Goal: Communication & Community: Answer question/provide support

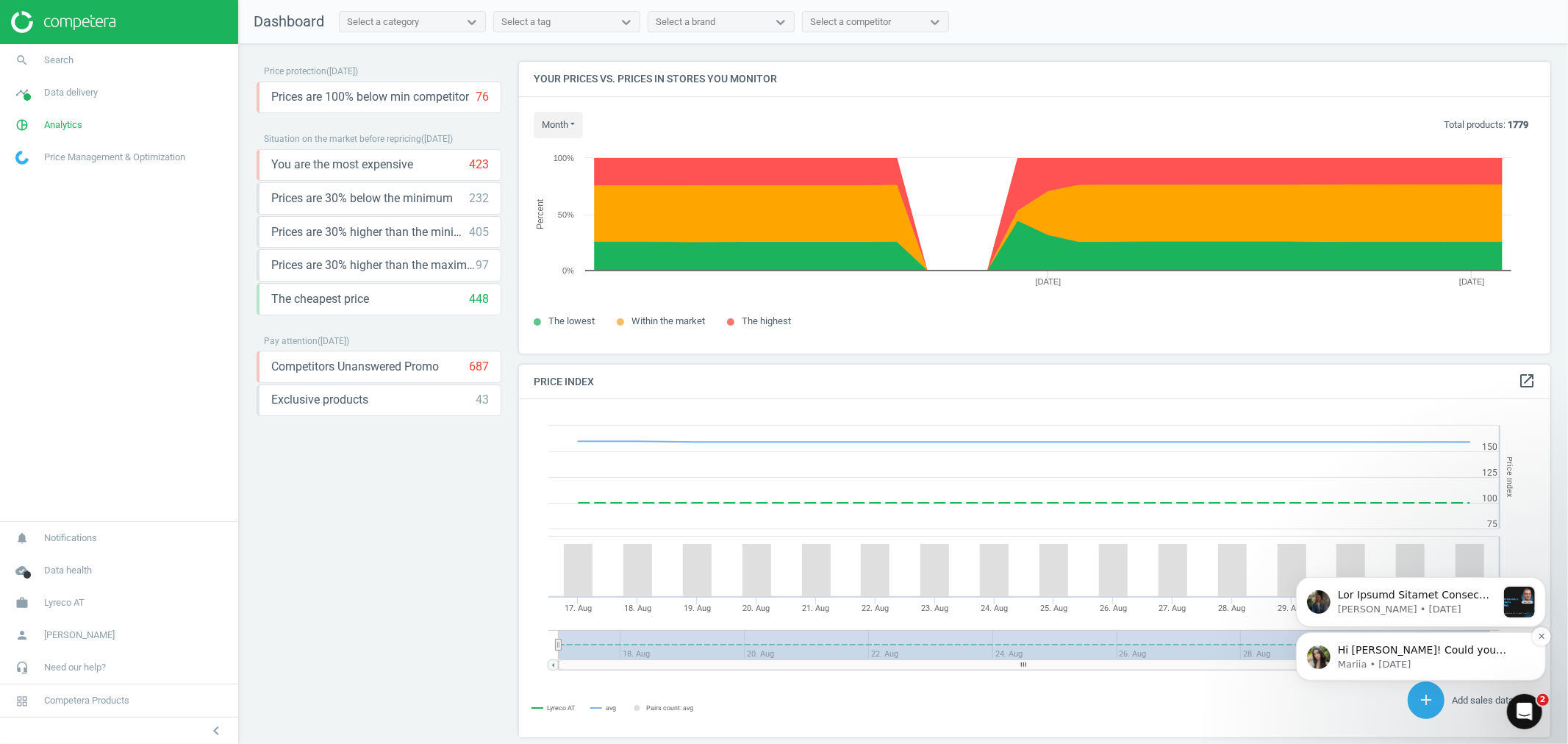
click at [1472, 659] on p "Mariia • [DATE]" at bounding box center [1432, 664] width 190 height 14
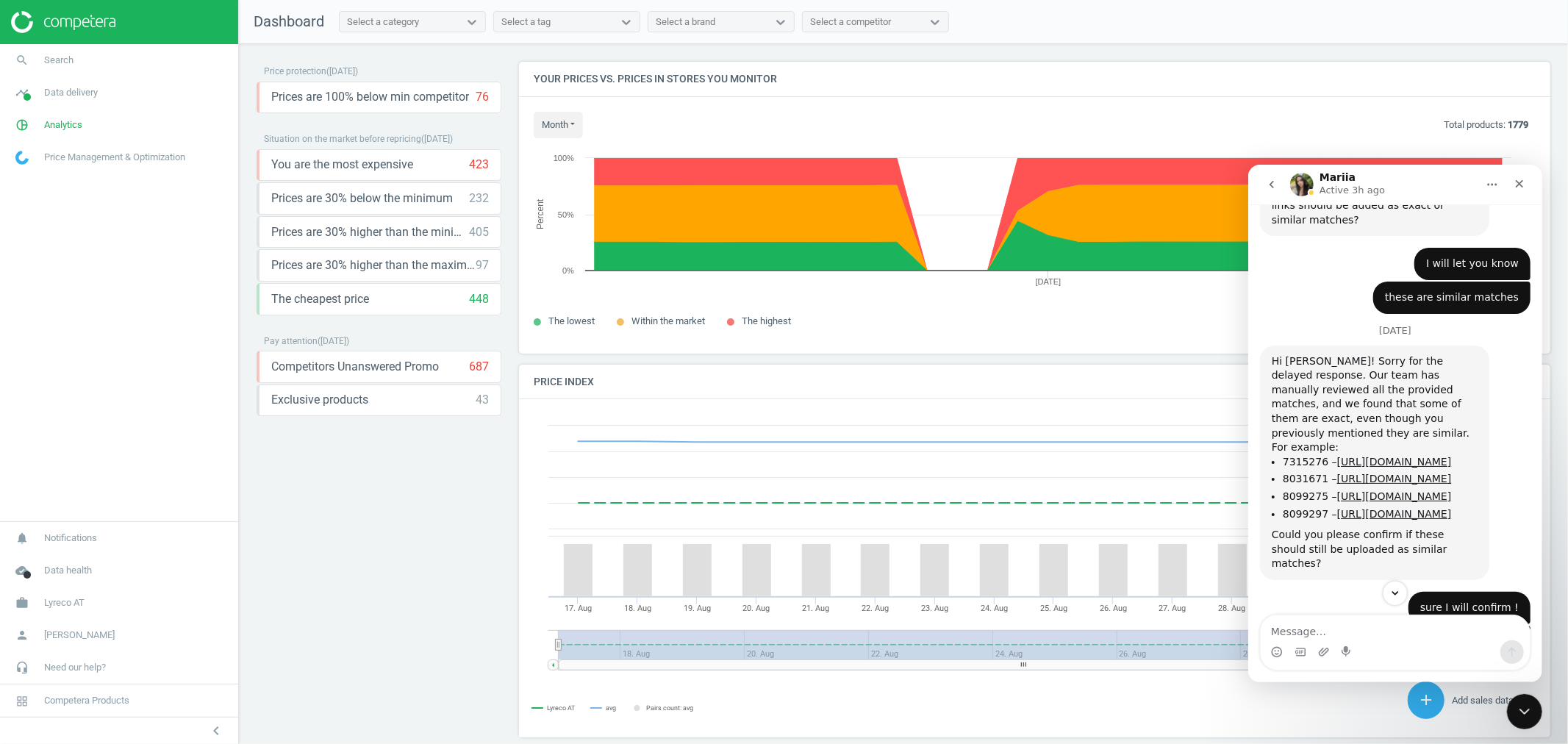
scroll to position [1750, 0]
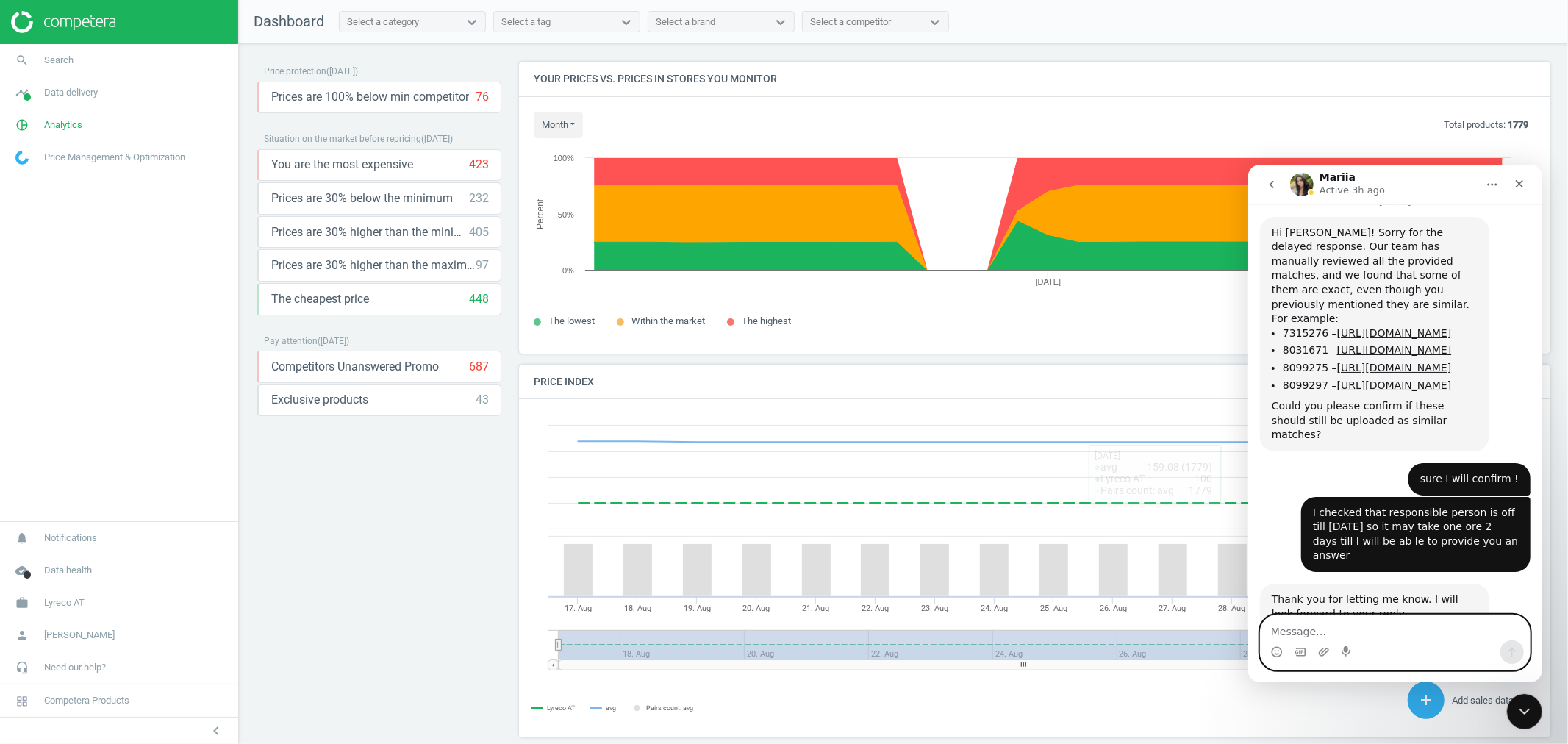
click at [1391, 628] on textarea "Message…" at bounding box center [1394, 627] width 269 height 25
type textarea "Hi [PERSON_NAME]:)"
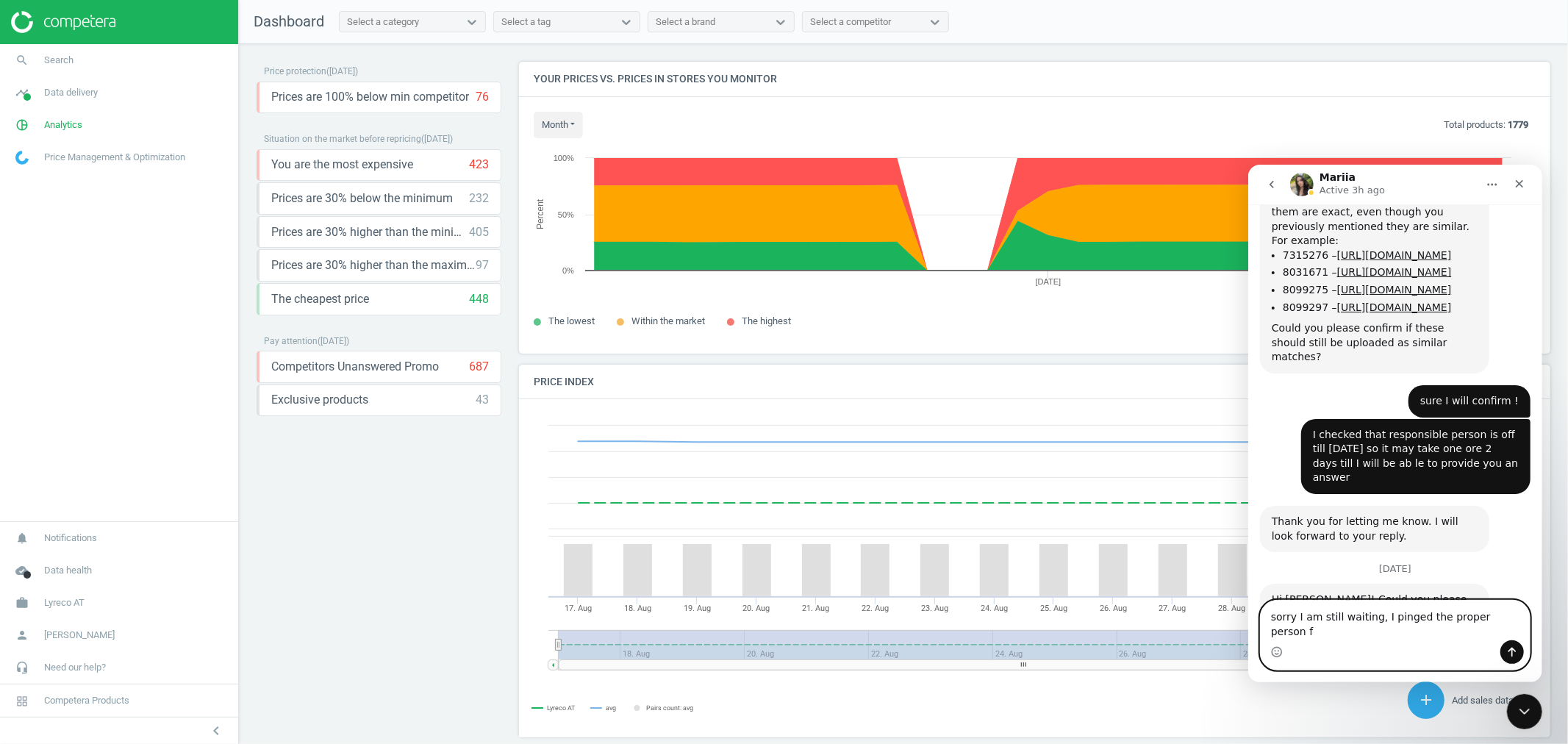
scroll to position [1814, 0]
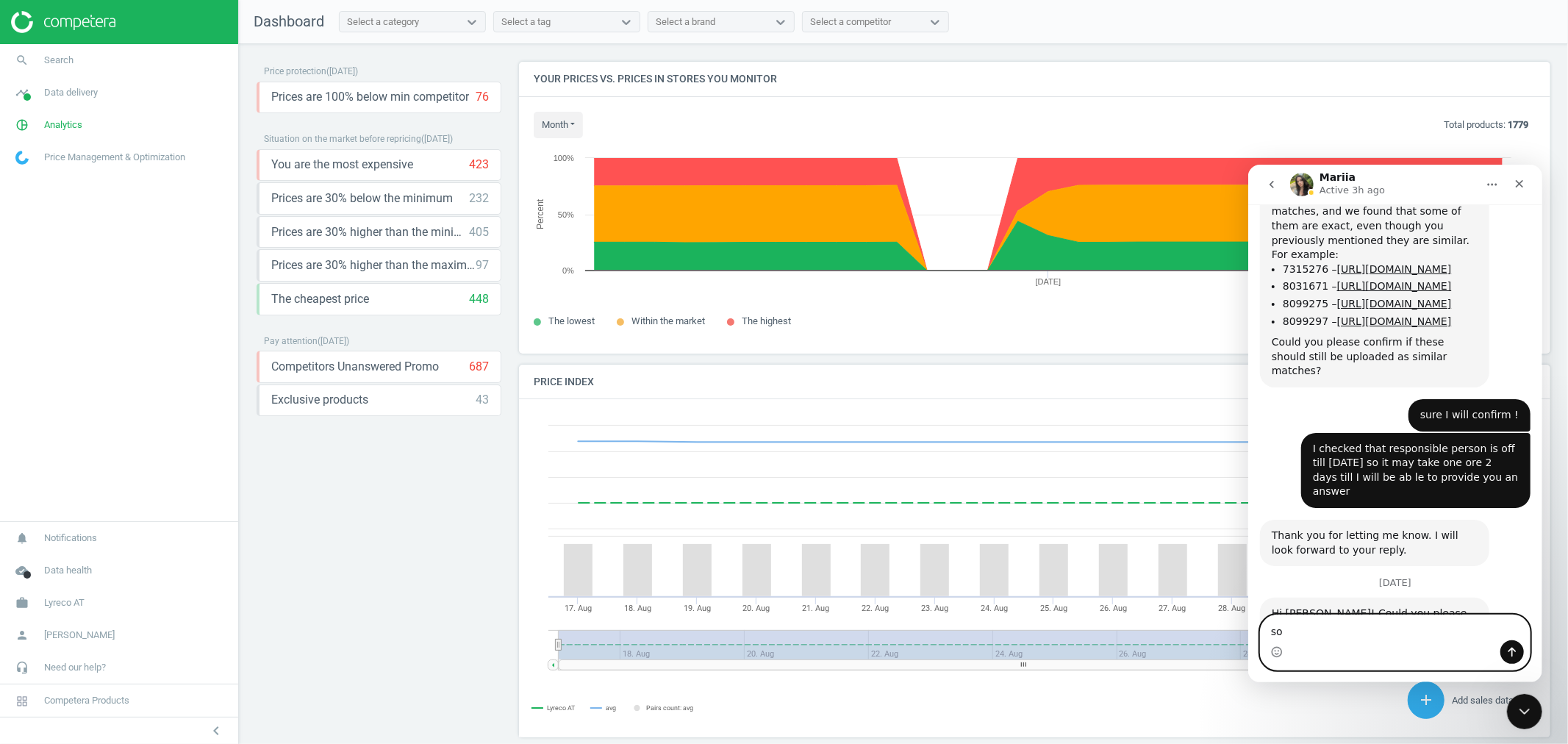
type textarea "s"
type textarea "i"
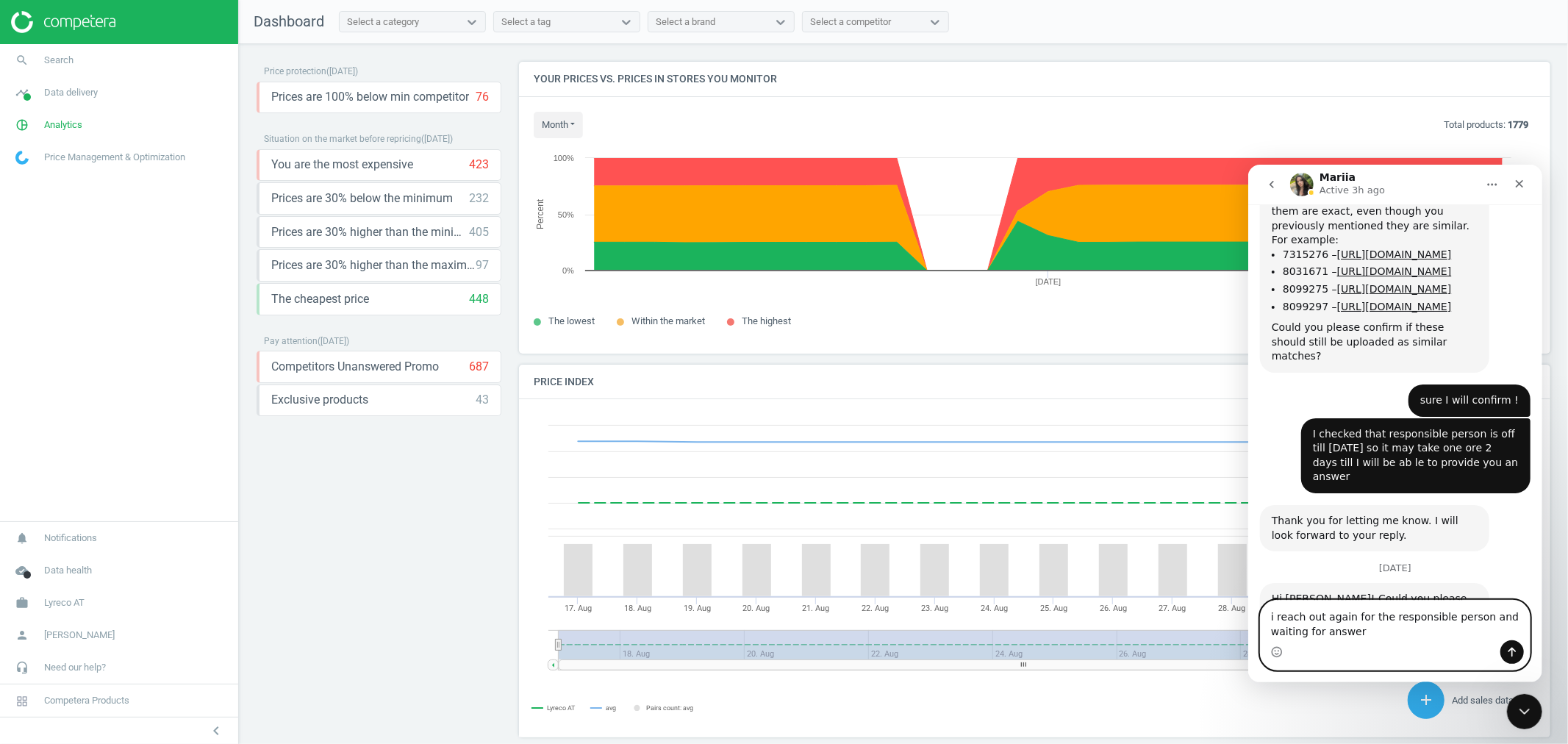
type textarea "i reach out again for the responsible person and waiting for answer"
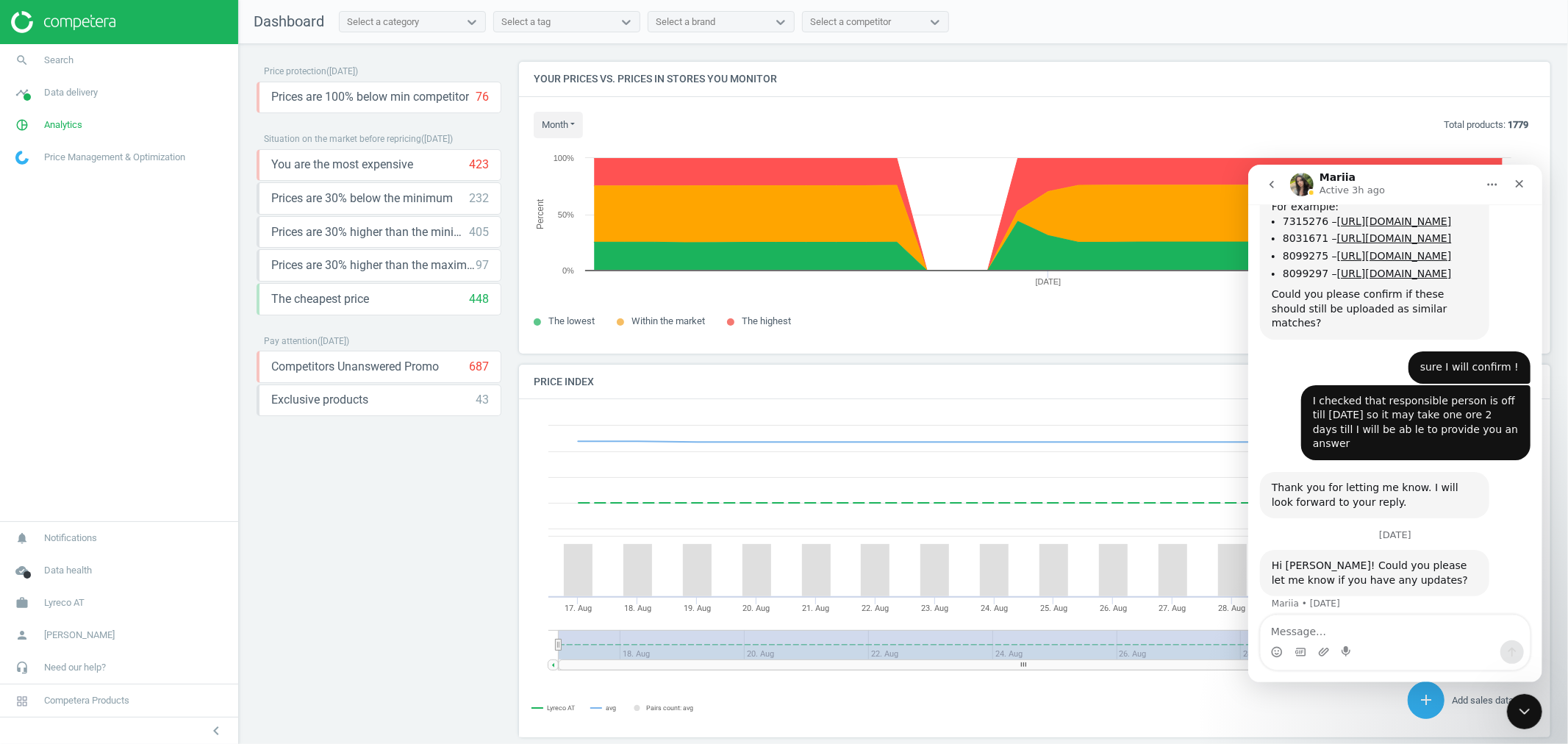
click at [1270, 180] on icon "go back" at bounding box center [1271, 184] width 12 height 12
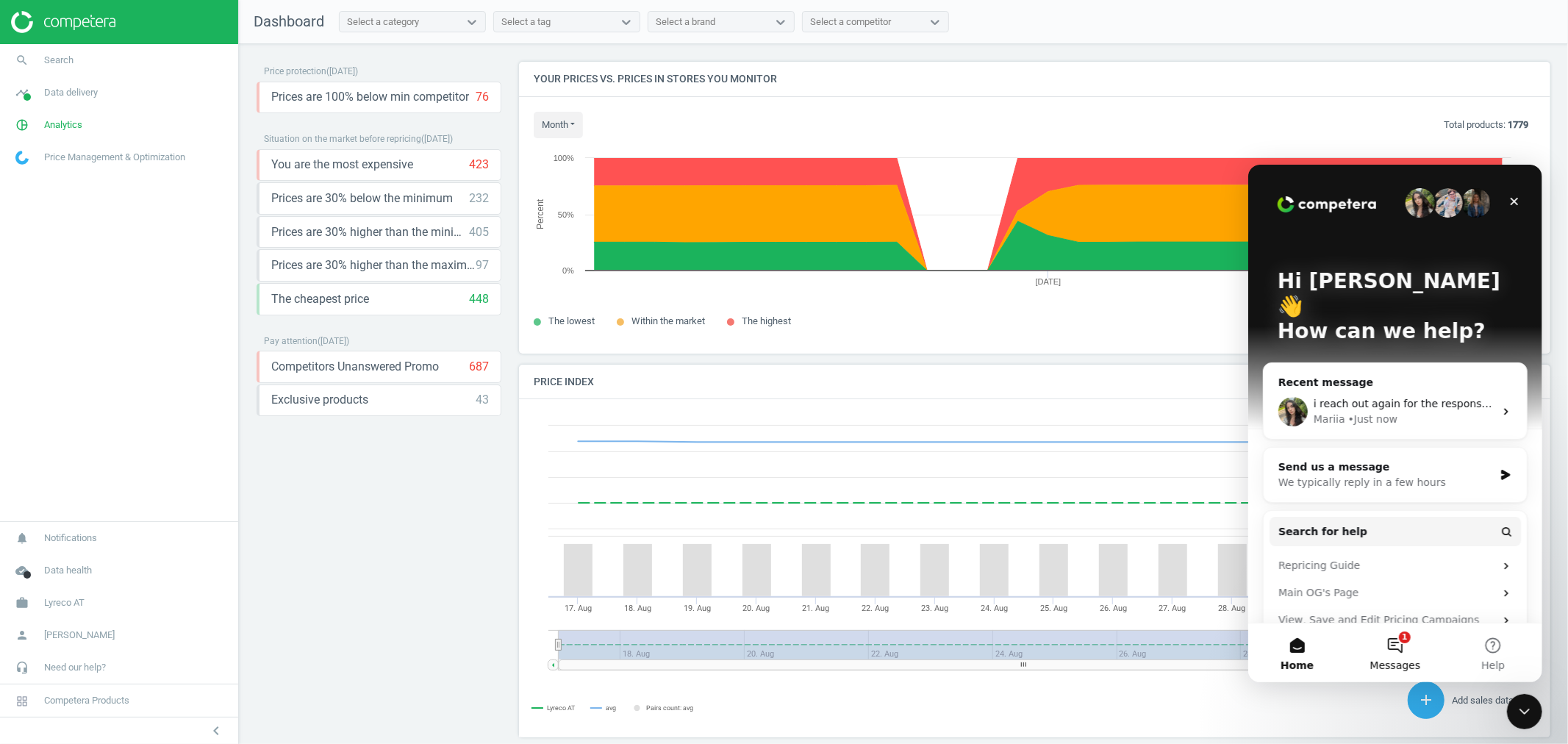
click at [1394, 636] on button "1 Messages" at bounding box center [1394, 652] width 98 height 59
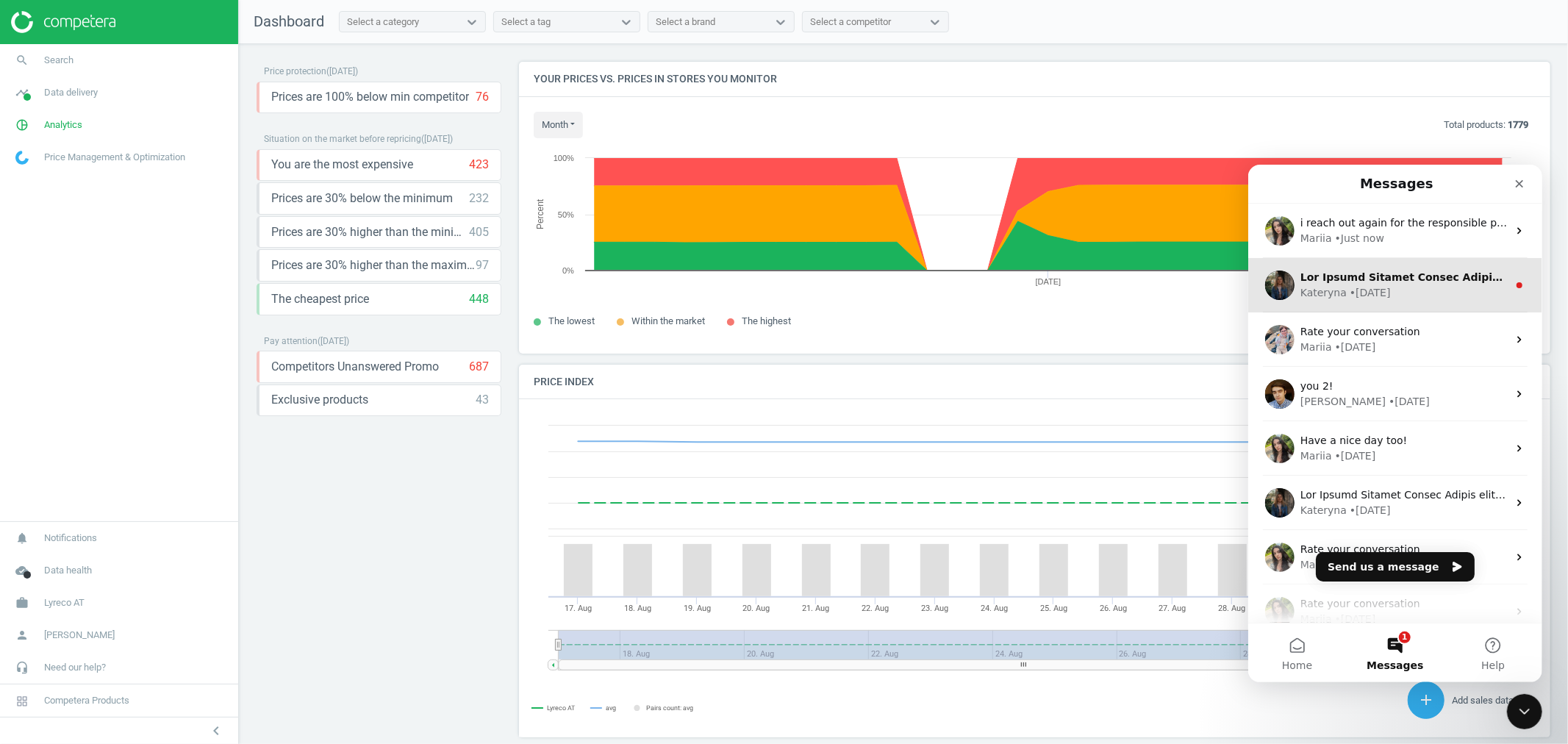
click at [1399, 290] on div "[PERSON_NAME] • [DATE]" at bounding box center [1403, 292] width 207 height 15
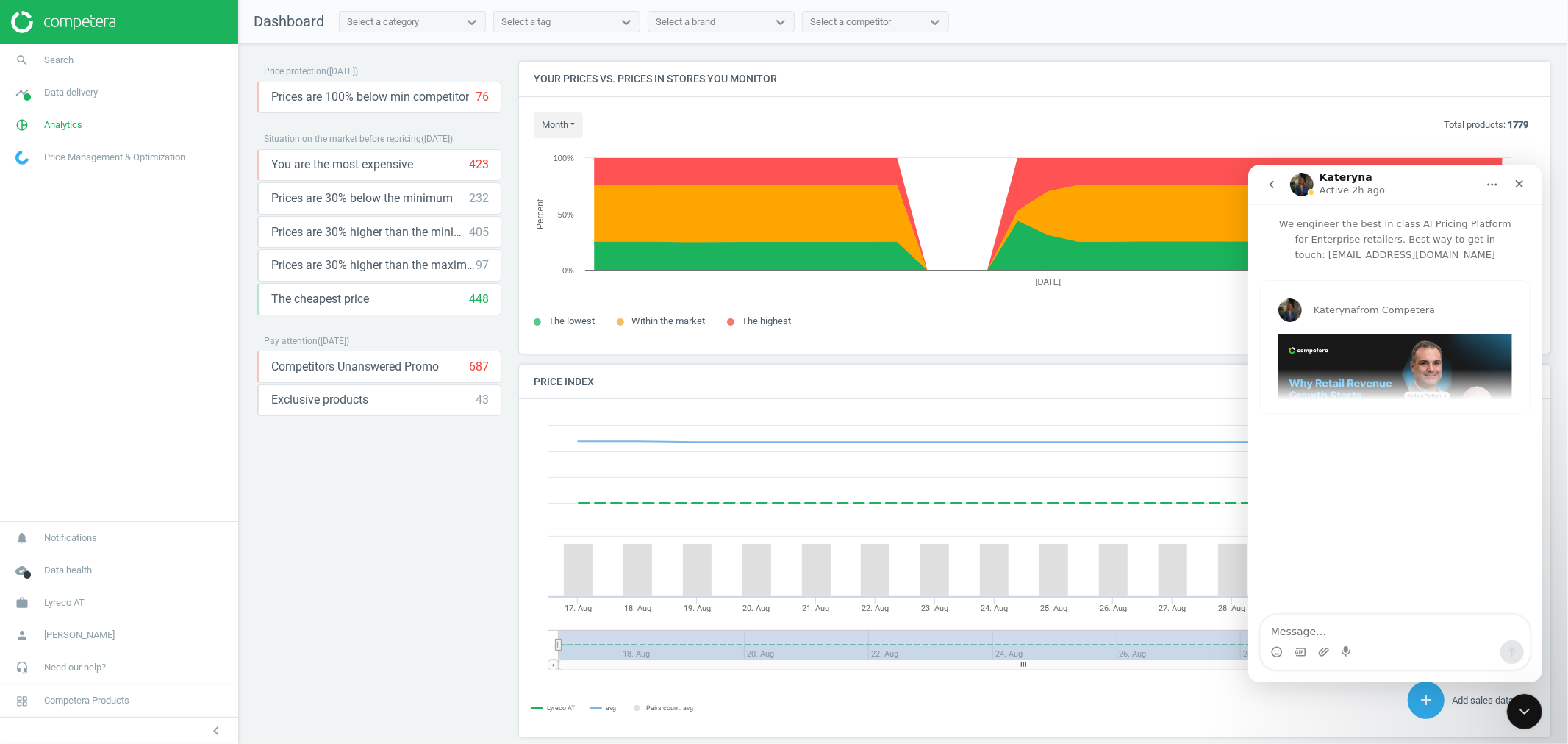
click at [1273, 184] on icon "go back" at bounding box center [1271, 184] width 12 height 12
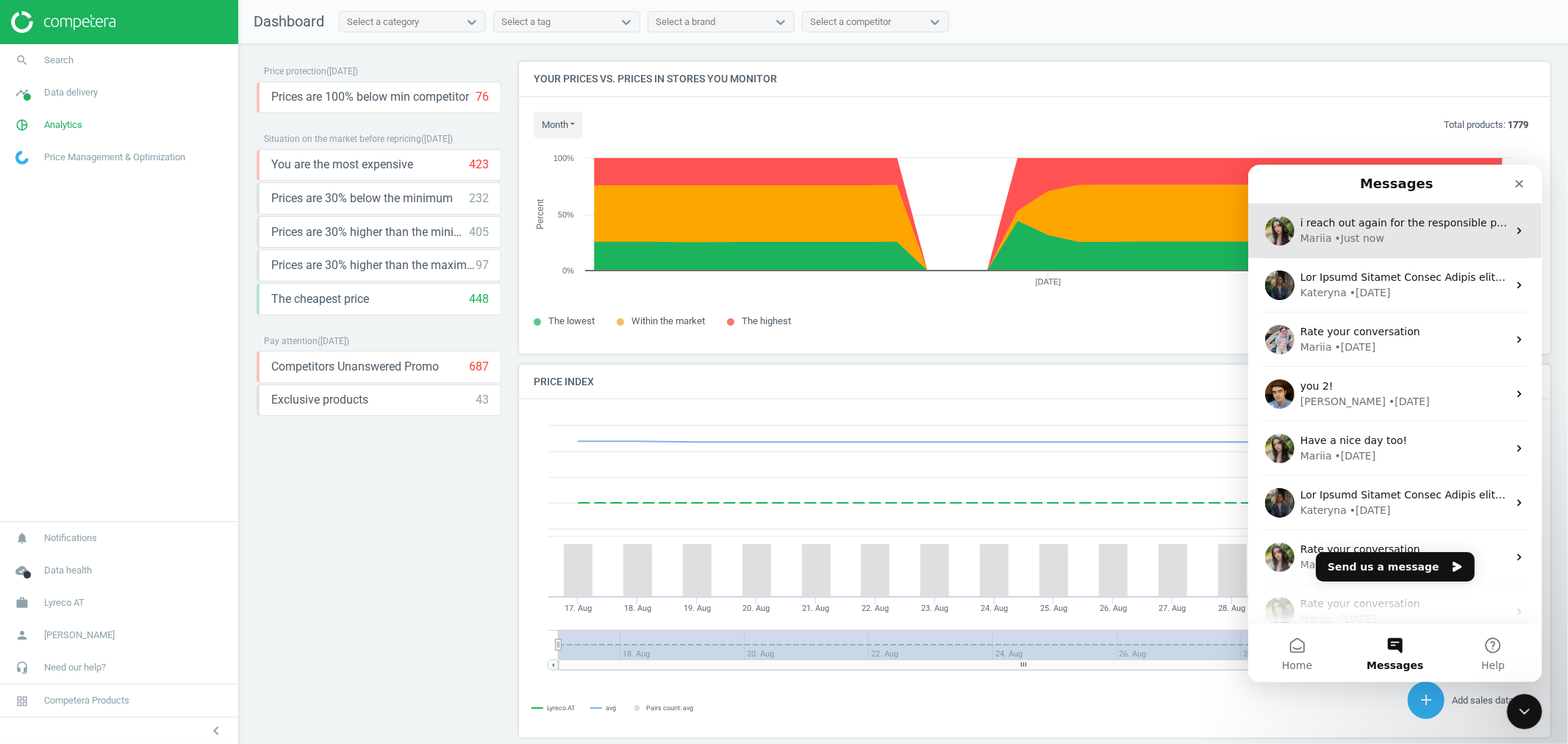
click at [1366, 233] on div "• Just now" at bounding box center [1358, 238] width 49 height 15
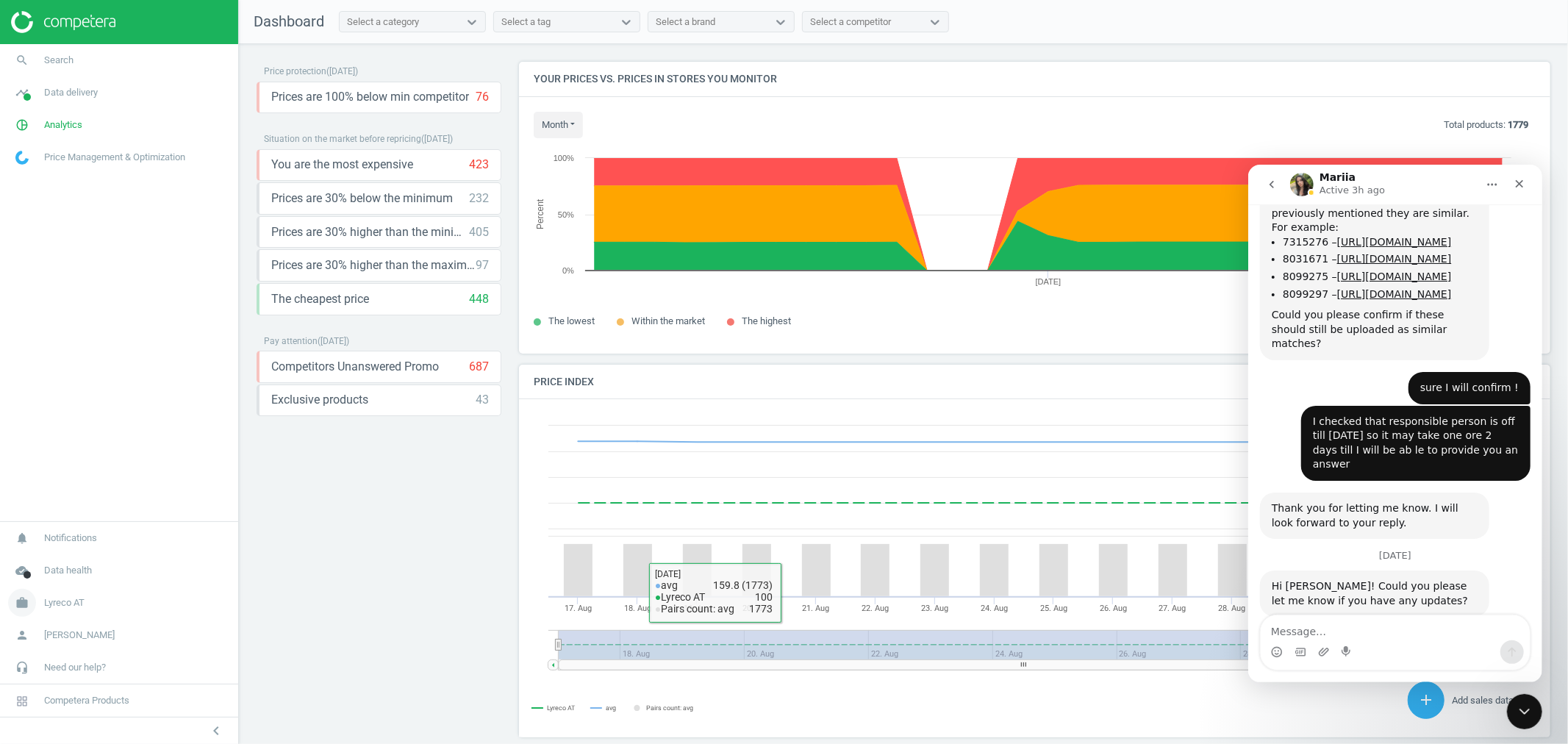
scroll to position [1862, 0]
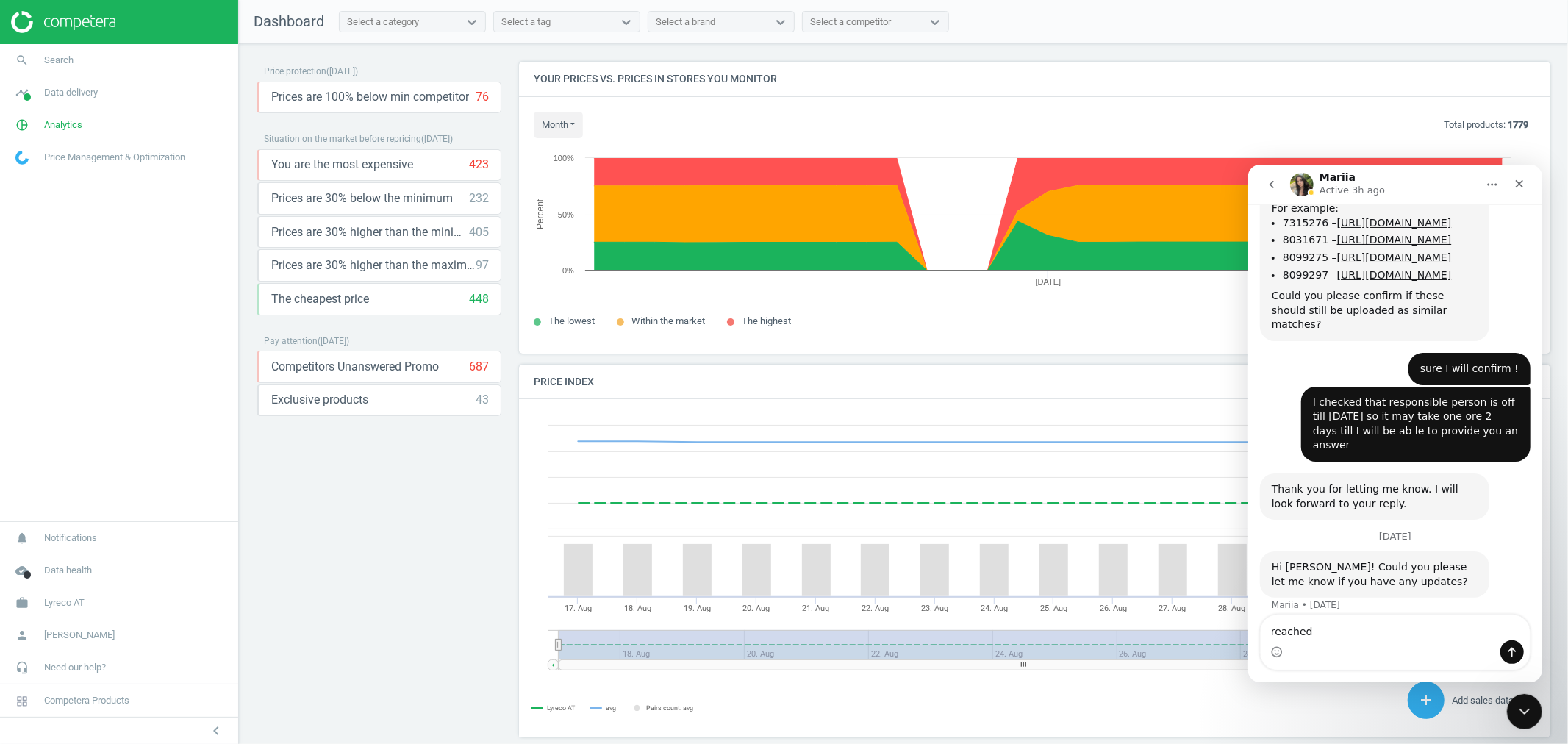
type textarea "reached*"
